Goal: Information Seeking & Learning: Learn about a topic

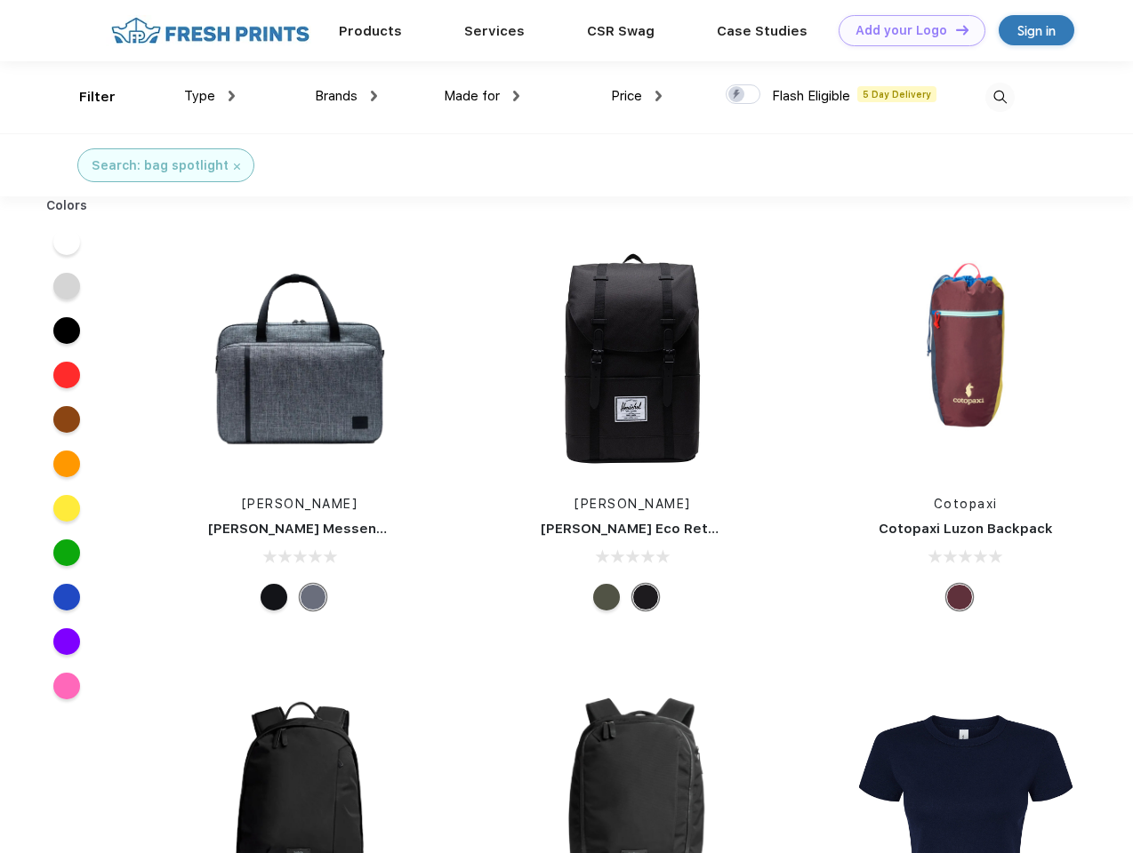
scroll to position [1, 0]
click at [905, 30] on link "Add your Logo Design Tool" at bounding box center [911, 30] width 147 height 31
click at [0, 0] on div "Design Tool" at bounding box center [0, 0] width 0 height 0
click at [954, 29] on link "Add your Logo Design Tool" at bounding box center [911, 30] width 147 height 31
click at [85, 97] on div "Filter" at bounding box center [97, 97] width 36 height 20
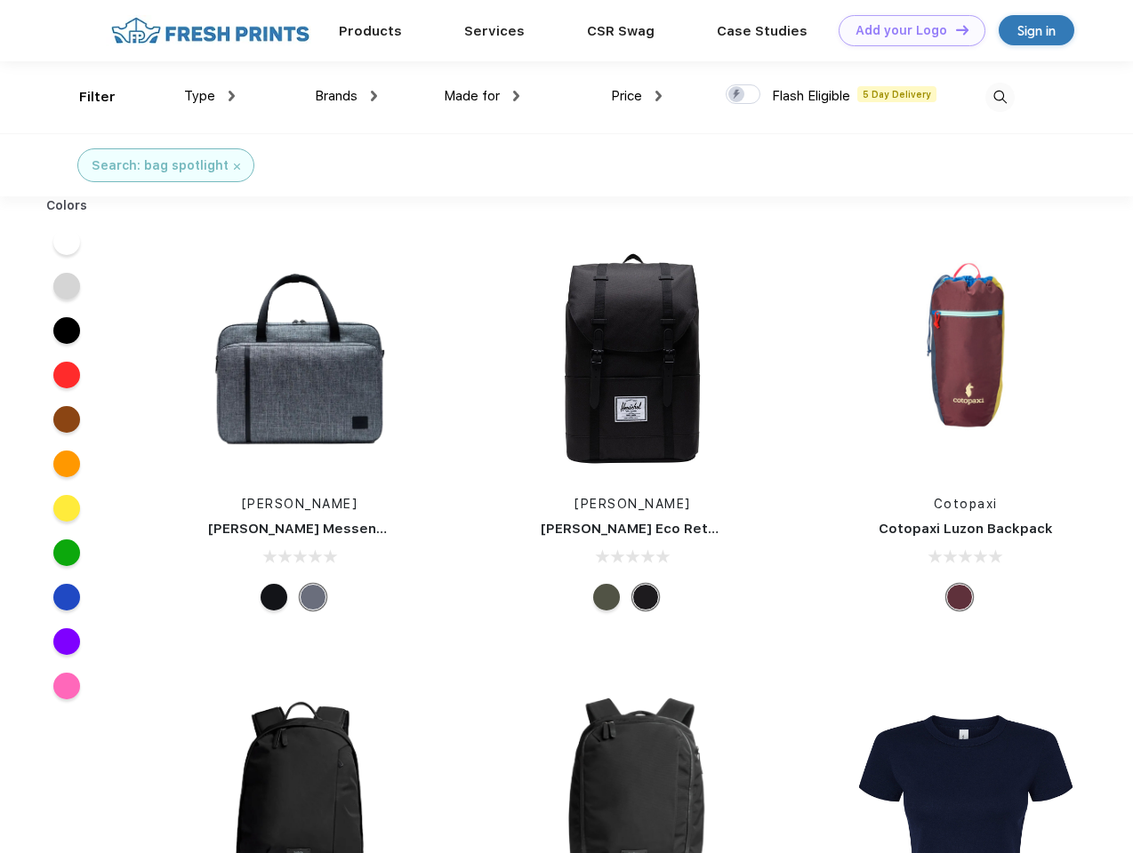
click at [210, 96] on span "Type" at bounding box center [199, 96] width 31 height 16
click at [346, 96] on span "Brands" at bounding box center [336, 96] width 43 height 16
click at [482, 96] on span "Made for" at bounding box center [472, 96] width 56 height 16
click at [636, 96] on span "Price" at bounding box center [626, 96] width 31 height 16
click at [743, 95] on div at bounding box center [742, 94] width 35 height 20
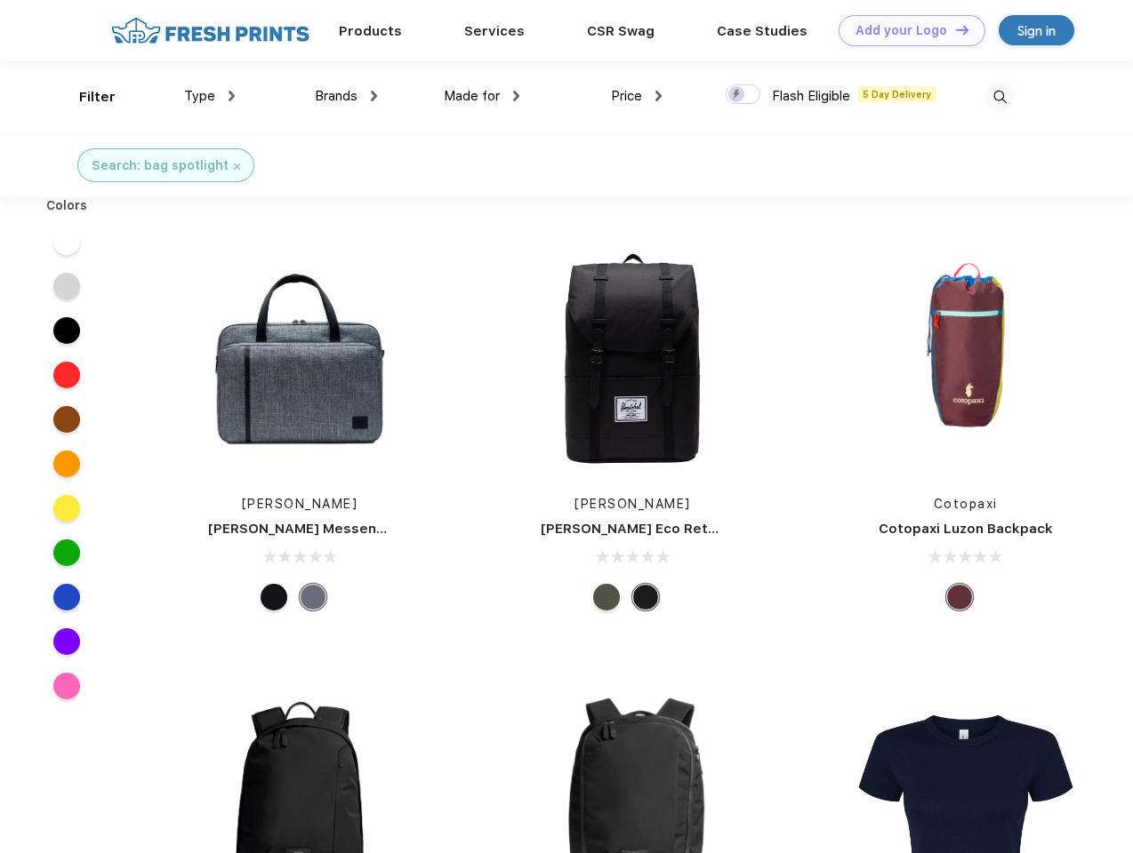
click at [737, 95] on input "checkbox" at bounding box center [731, 90] width 12 height 12
click at [999, 97] on img at bounding box center [999, 97] width 29 height 29
